Goal: Check status: Check status

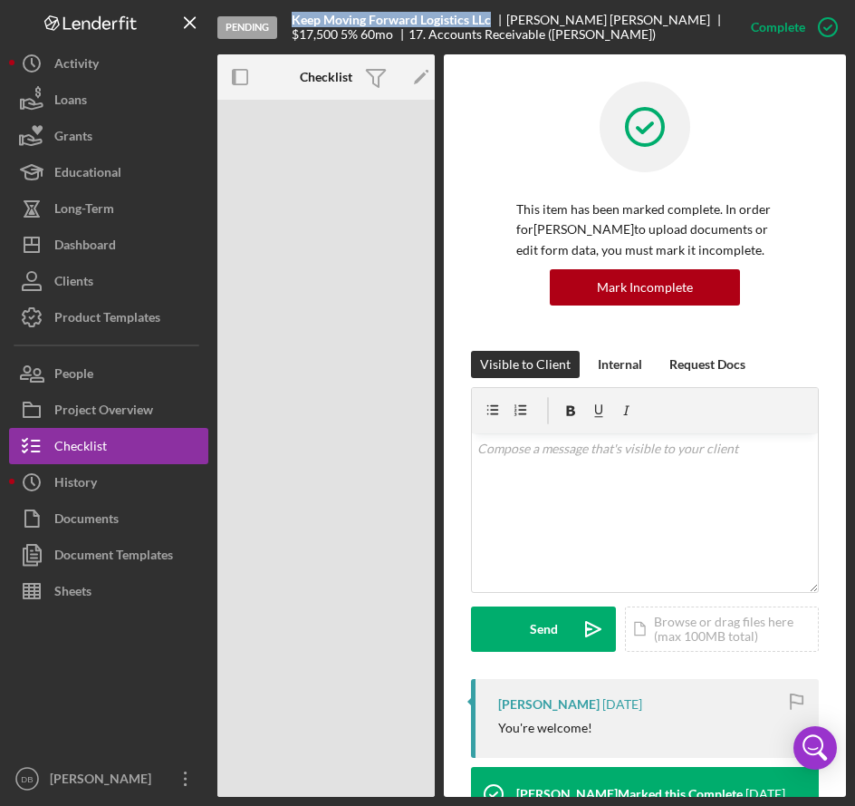
drag, startPoint x: 490, startPoint y: 20, endPoint x: 293, endPoint y: 16, distance: 197.6
click at [293, 16] on b "Keep Moving Forward Logistics LLc" at bounding box center [391, 20] width 199 height 14
copy b "Keep Moving Forward Logistics LLc"
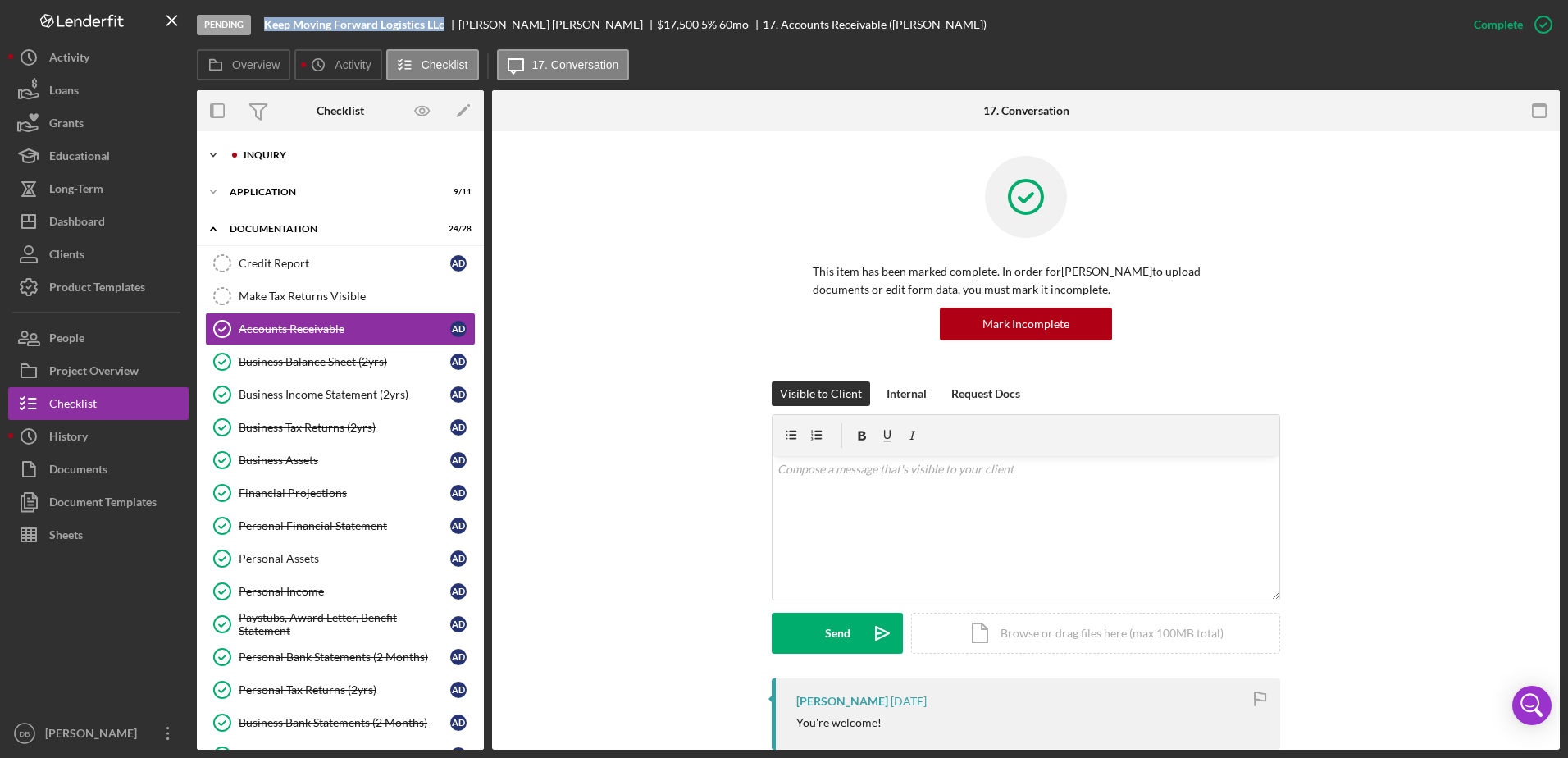
click at [215, 155] on icon "Icon/Expander" at bounding box center [213, 155] width 33 height 33
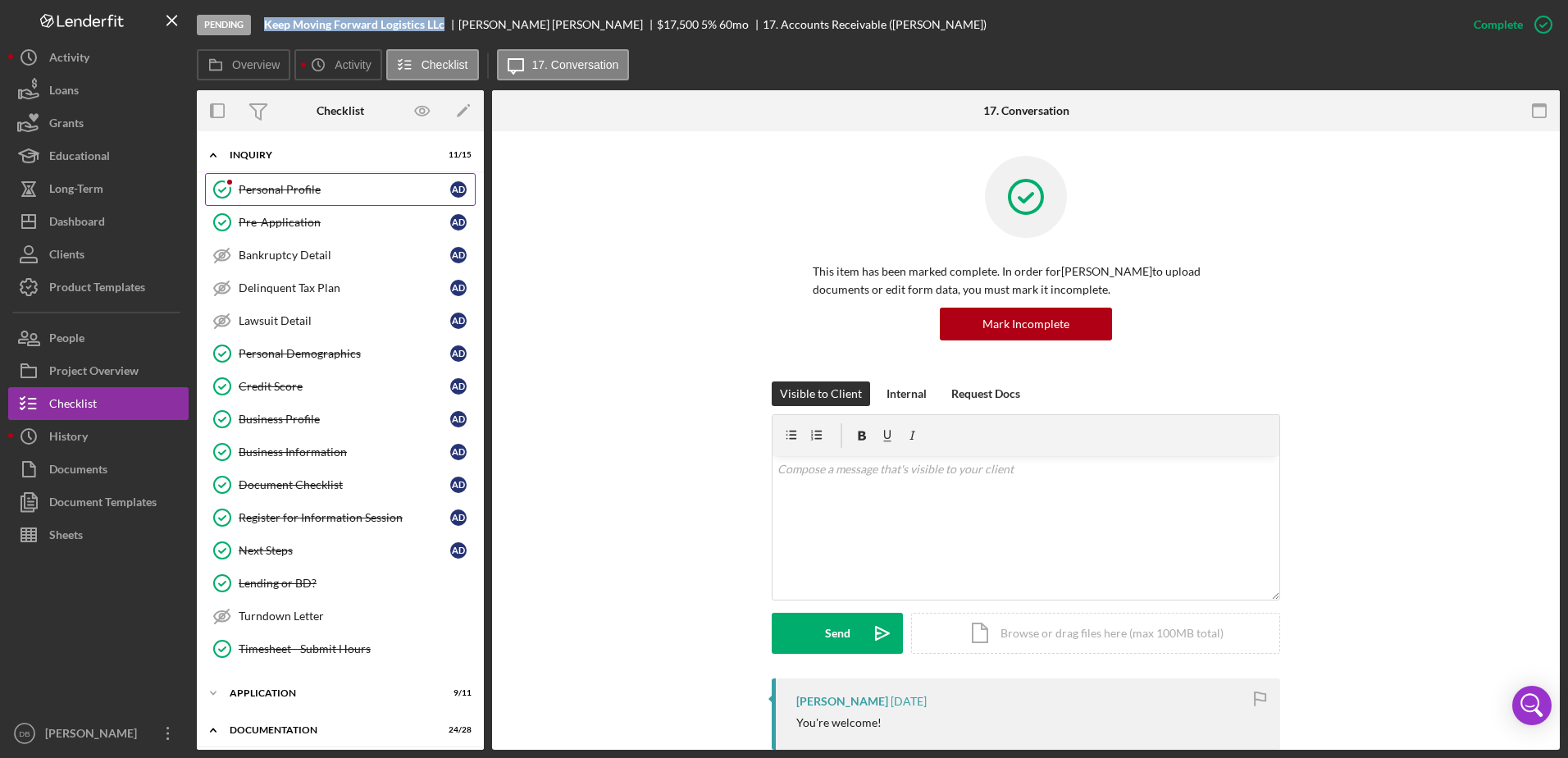
click at [297, 197] on div "Personal Profile" at bounding box center [345, 189] width 212 height 13
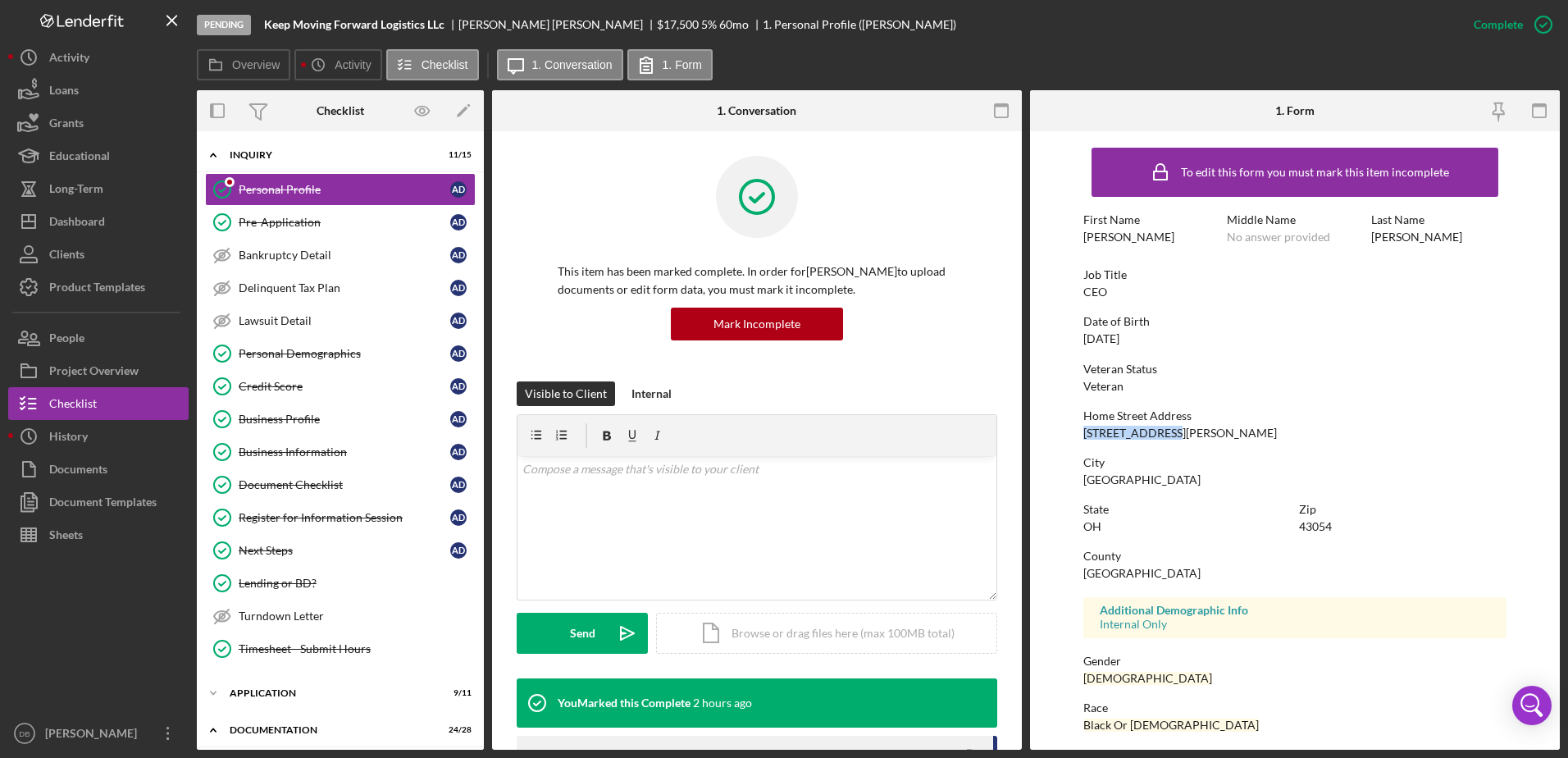
drag, startPoint x: 1181, startPoint y: 430, endPoint x: 1083, endPoint y: 434, distance: 98.1
click at [773, 434] on div "Home Street Address [STREET_ADDRESS][PERSON_NAME]" at bounding box center [1296, 425] width 424 height 31
click at [244, 419] on div "Business Profile" at bounding box center [345, 419] width 212 height 13
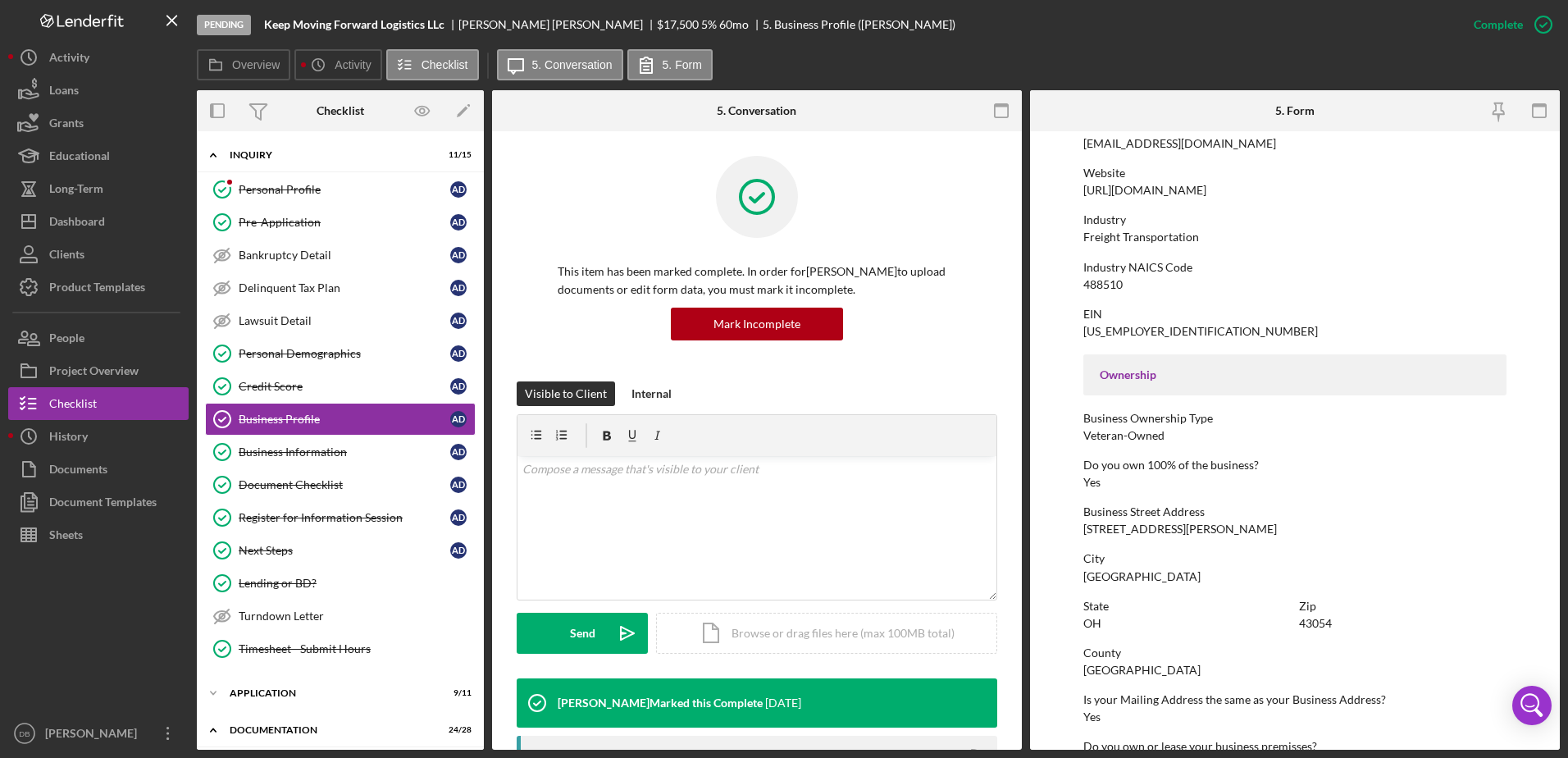
scroll to position [619, 0]
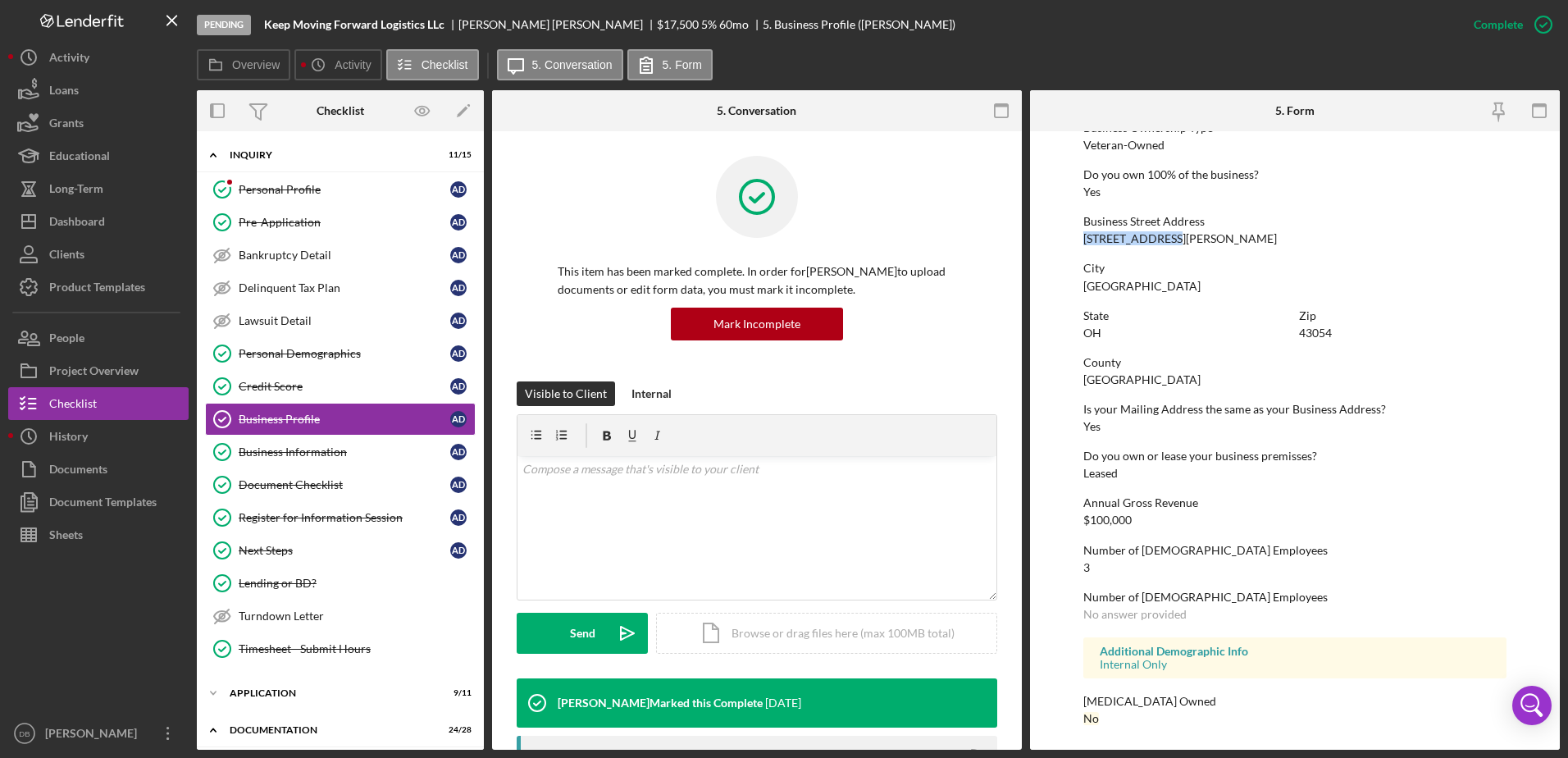
drag, startPoint x: 1174, startPoint y: 235, endPoint x: 1076, endPoint y: 240, distance: 98.1
click at [773, 240] on form "To edit this form you must mark this item incomplete Business Name Keep Moving …" at bounding box center [1295, 440] width 530 height 619
copy div "[STREET_ADDRESS][PERSON_NAME]"
drag, startPoint x: 1149, startPoint y: 287, endPoint x: 1067, endPoint y: 290, distance: 82.1
click at [773, 290] on form "To edit this form you must mark this item incomplete Business Name Keep Moving …" at bounding box center [1295, 440] width 530 height 619
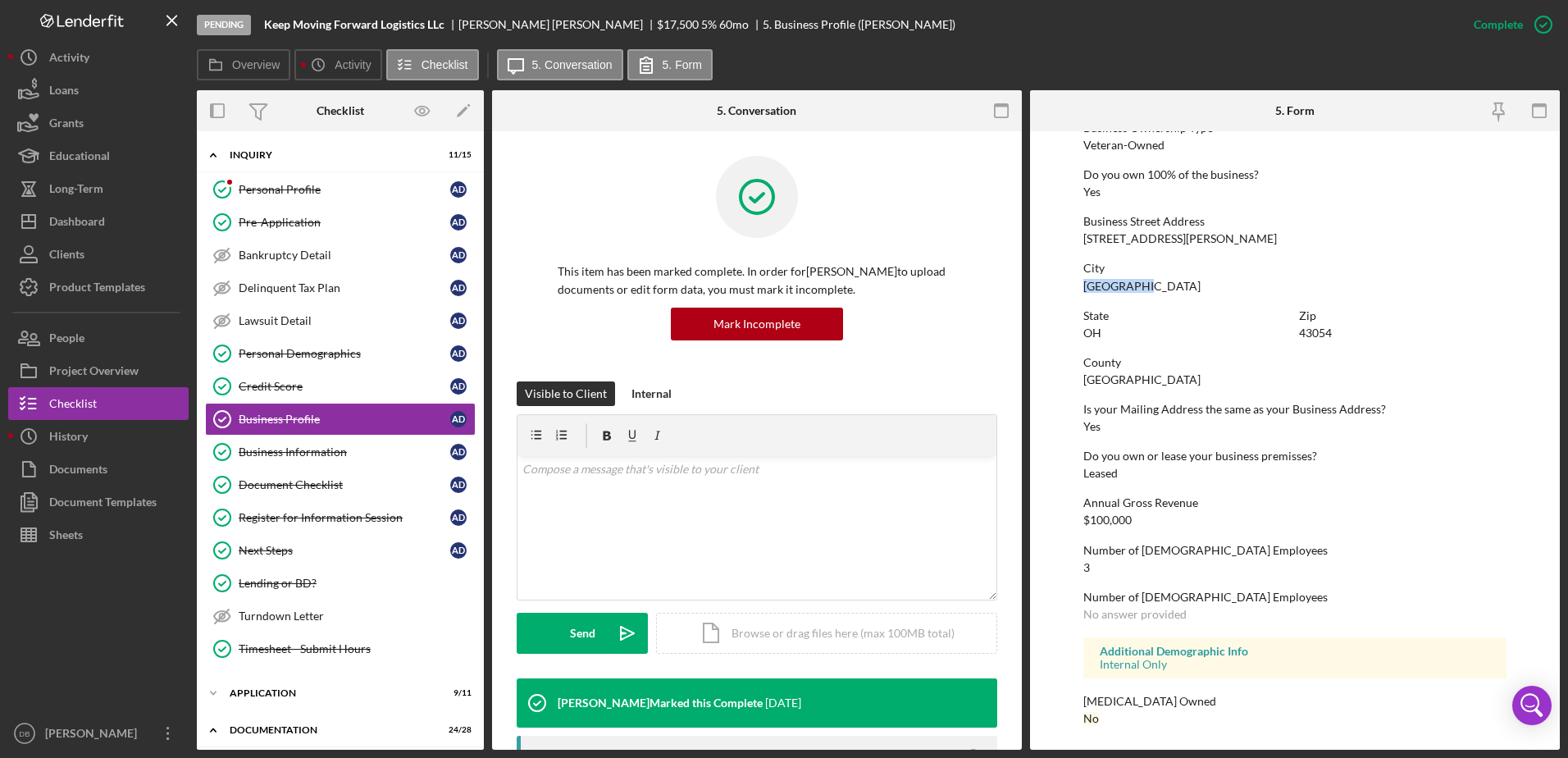
copy div "[GEOGRAPHIC_DATA]"
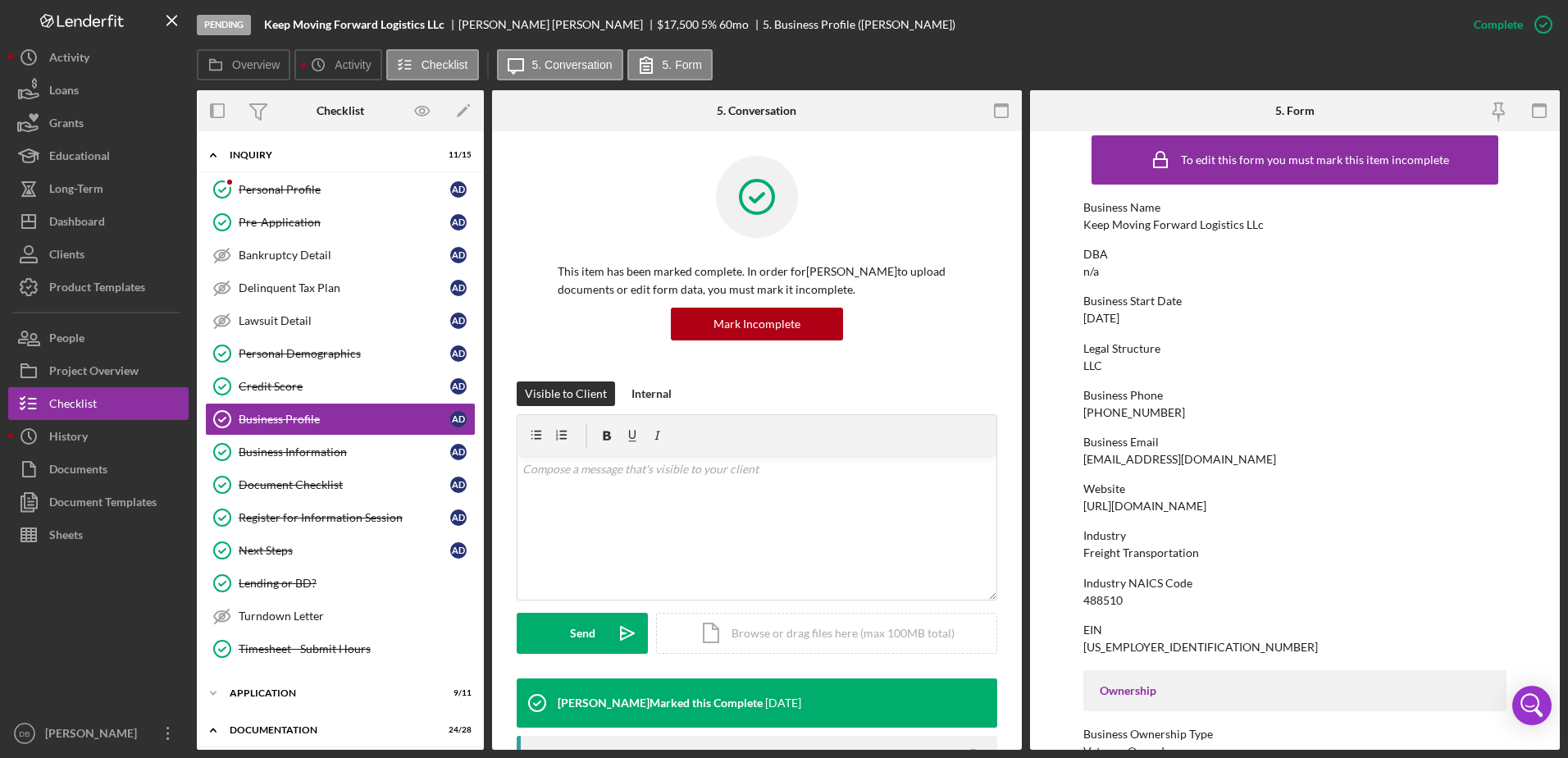
scroll to position [0, 0]
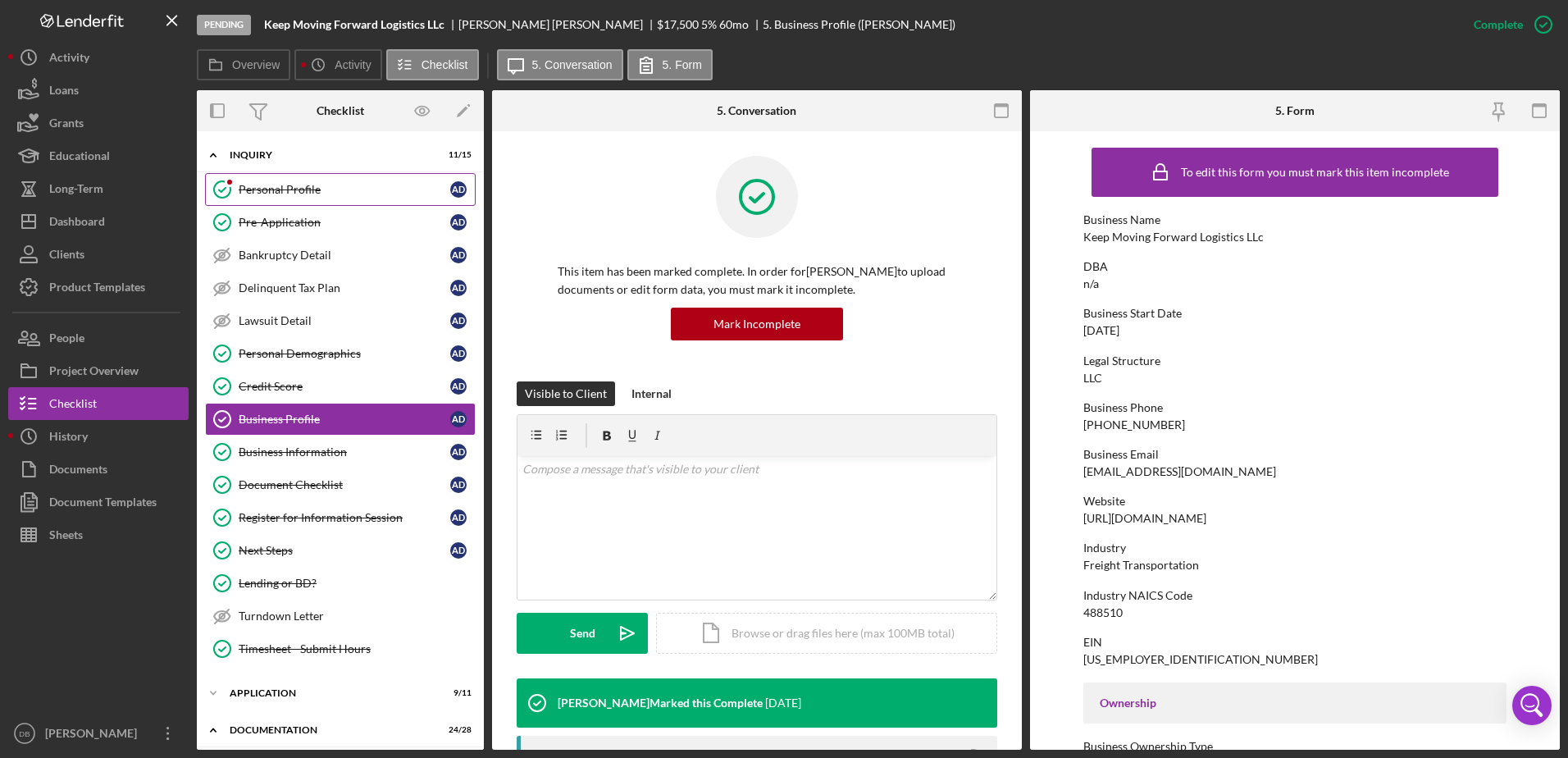
click at [285, 193] on div "Personal Profile" at bounding box center [345, 189] width 212 height 13
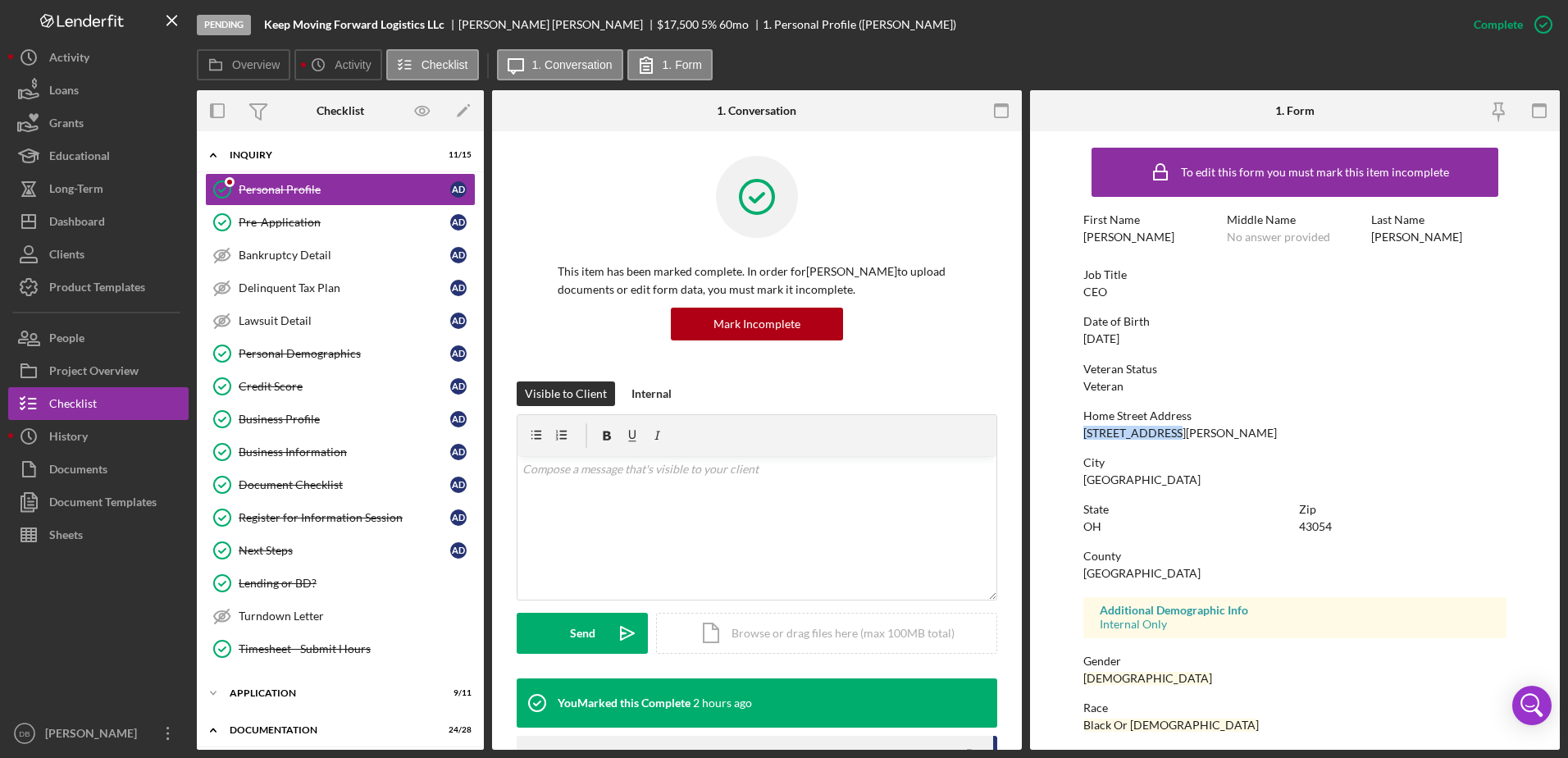
drag, startPoint x: 1185, startPoint y: 433, endPoint x: 1035, endPoint y: 432, distance: 150.0
click at [773, 432] on form "To edit this form you must mark this item incomplete First Name [PERSON_NAME] M…" at bounding box center [1295, 440] width 530 height 619
copy div "[STREET_ADDRESS][PERSON_NAME]"
